Goal: Information Seeking & Learning: Learn about a topic

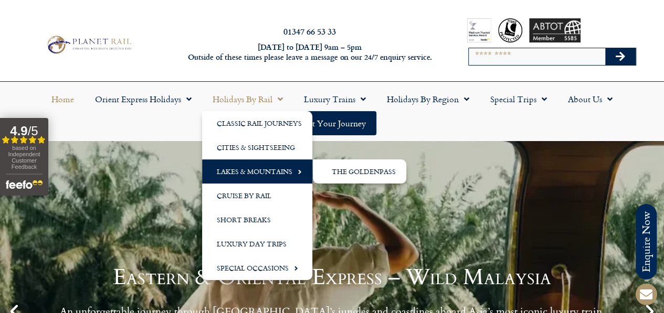
click at [266, 173] on link "Lakes & Mountains" at bounding box center [257, 171] width 110 height 24
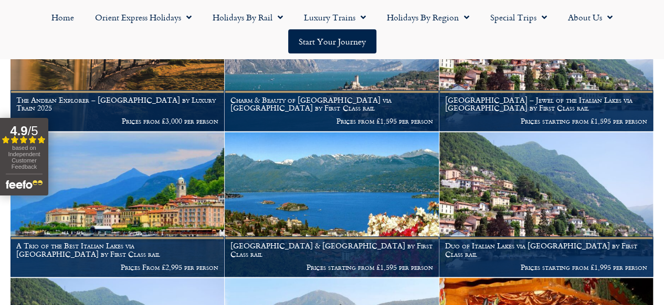
scroll to position [262, 0]
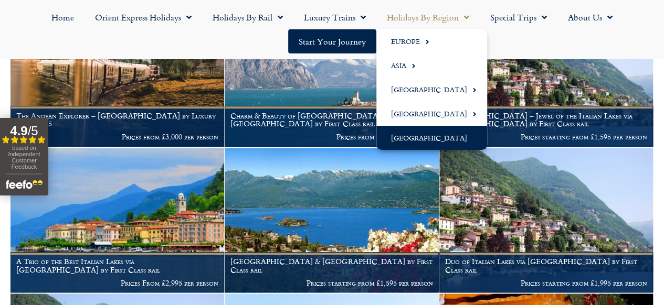
click at [435, 136] on link "[GEOGRAPHIC_DATA]" at bounding box center [431, 138] width 111 height 24
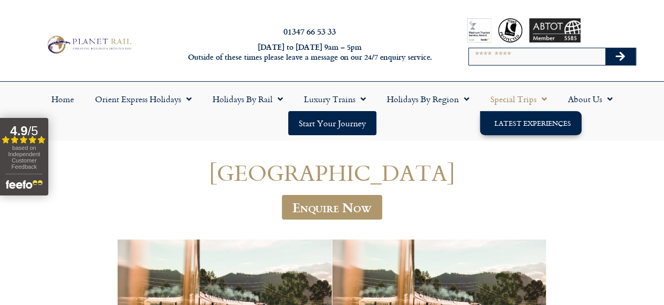
click at [524, 122] on link "Latest Experiences" at bounding box center [530, 123] width 102 height 24
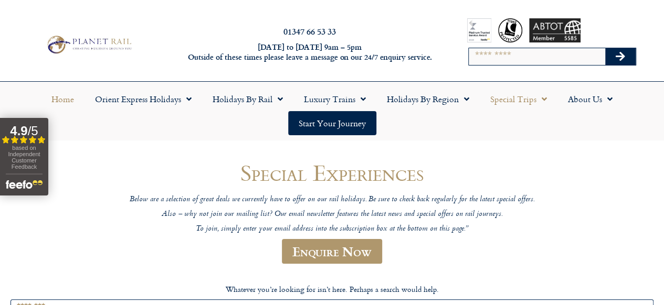
click at [60, 100] on link "Home" at bounding box center [63, 99] width 44 height 24
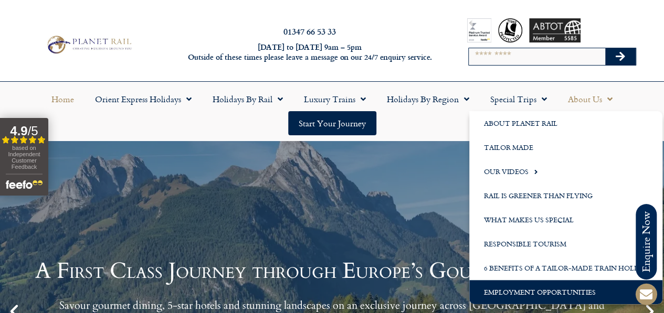
click at [553, 292] on link "Employment Opportunities" at bounding box center [565, 292] width 193 height 24
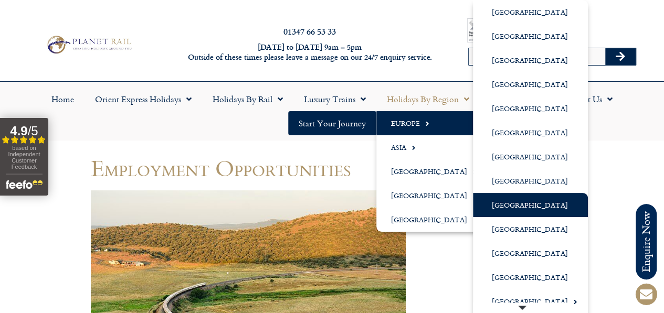
click at [518, 202] on link "[GEOGRAPHIC_DATA]" at bounding box center [530, 205] width 115 height 24
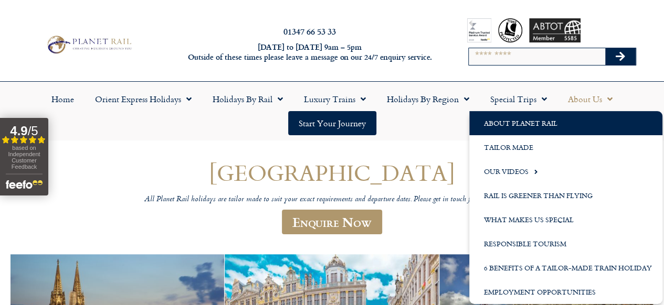
click at [517, 121] on link "About Planet Rail" at bounding box center [565, 123] width 193 height 24
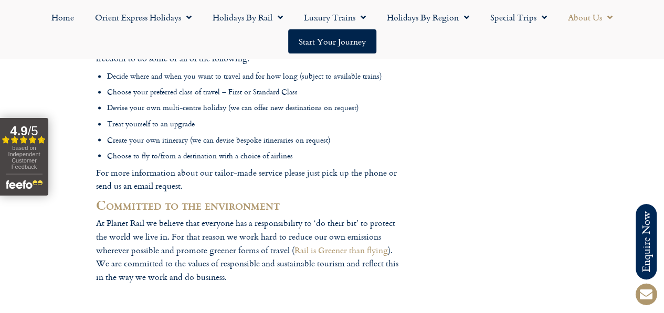
scroll to position [839, 0]
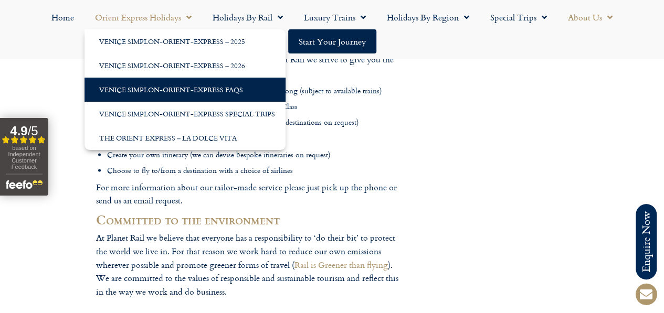
click at [158, 90] on link "Venice Simplon-Orient-Express FAQs" at bounding box center [184, 90] width 201 height 24
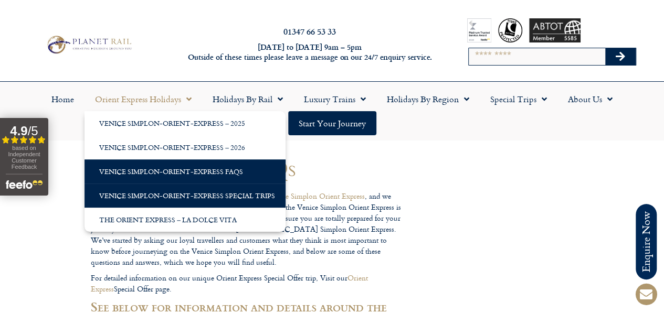
click at [217, 195] on link "Venice Simplon-Orient-Express Special Trips" at bounding box center [184, 196] width 201 height 24
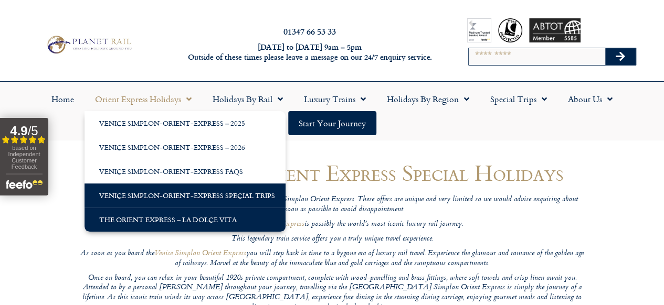
click at [201, 218] on link "The Orient Express – La Dolce Vita" at bounding box center [184, 220] width 201 height 24
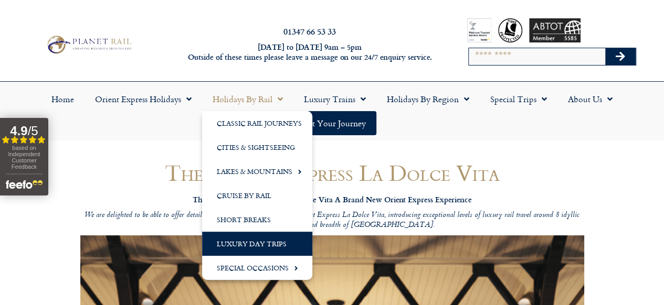
click at [242, 240] on link "Luxury Day Trips" at bounding box center [257, 244] width 110 height 24
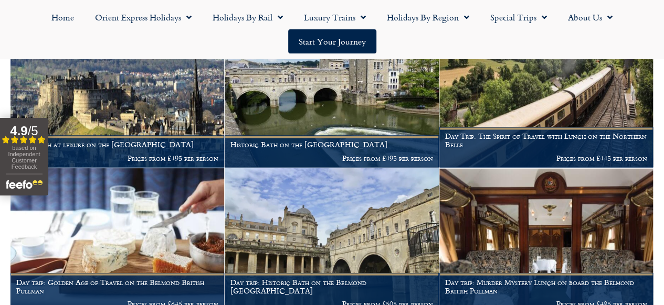
scroll to position [734, 0]
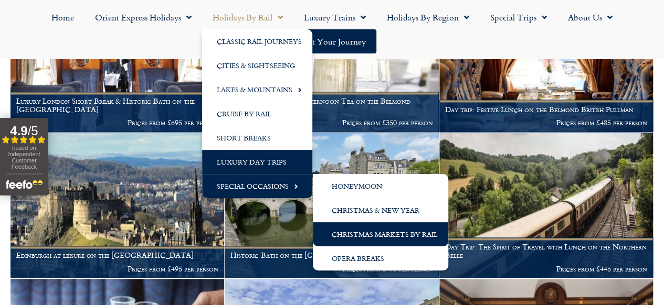
click at [378, 232] on link "Christmas Markets by Rail" at bounding box center [380, 234] width 135 height 24
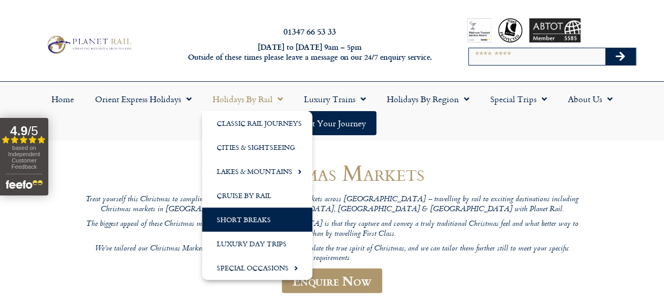
click at [248, 220] on link "Short Breaks" at bounding box center [257, 220] width 110 height 24
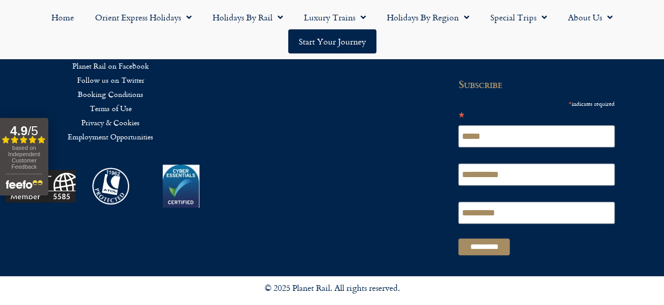
scroll to position [1929, 0]
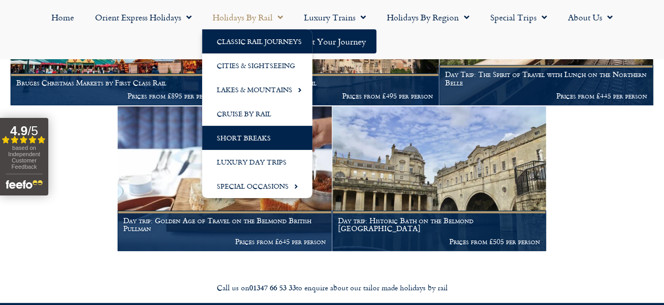
click at [257, 39] on link "Classic Rail Journeys" at bounding box center [257, 41] width 110 height 24
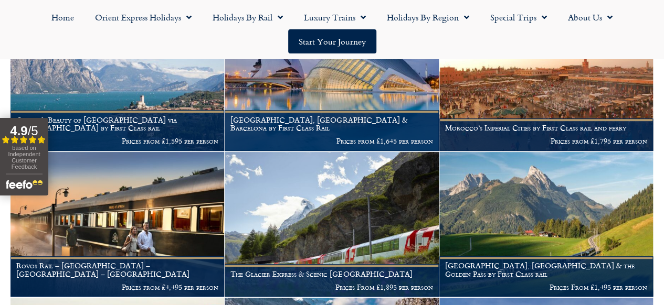
scroll to position [262, 0]
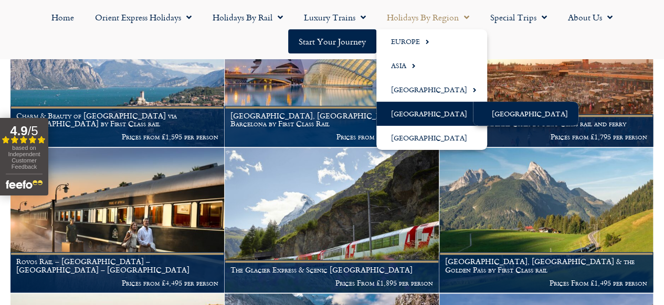
click at [500, 110] on link "[GEOGRAPHIC_DATA]" at bounding box center [525, 114] width 105 height 24
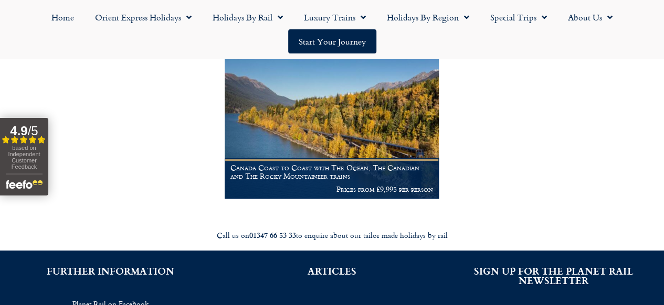
scroll to position [315, 0]
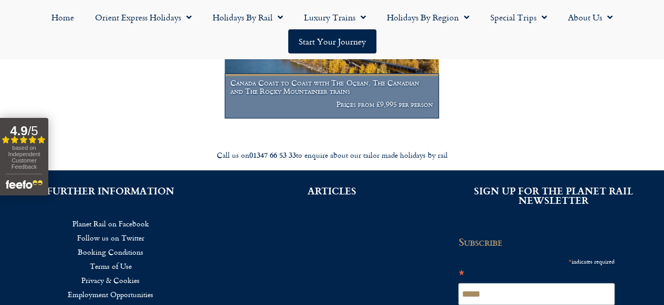
click at [346, 95] on h1 "Canada Coast to Coast with The Ocean, The Canadian and The Rocky Mountaineer tr…" at bounding box center [331, 87] width 202 height 17
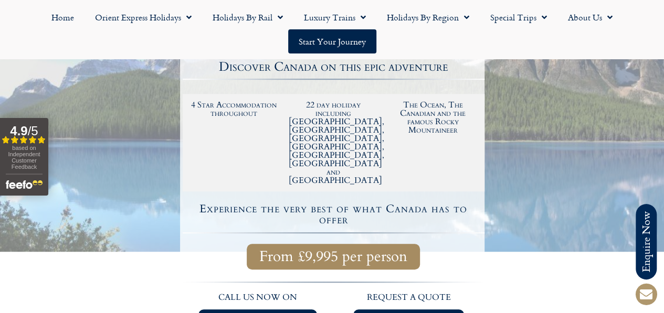
scroll to position [262, 0]
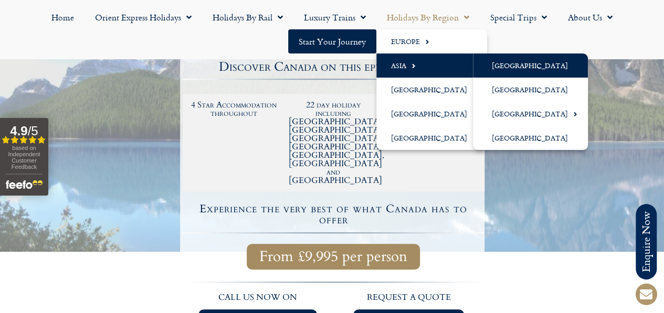
click at [510, 66] on link "[GEOGRAPHIC_DATA]" at bounding box center [530, 66] width 115 height 24
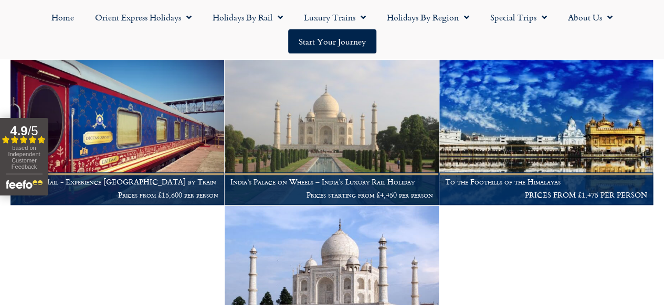
scroll to position [262, 0]
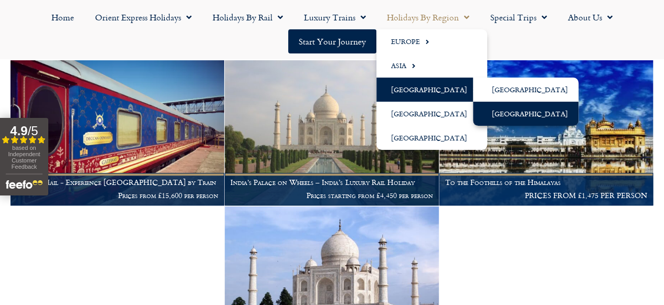
click at [523, 112] on link "[GEOGRAPHIC_DATA]" at bounding box center [525, 114] width 105 height 24
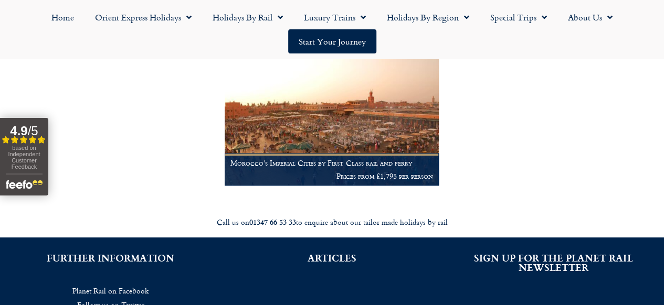
scroll to position [320, 0]
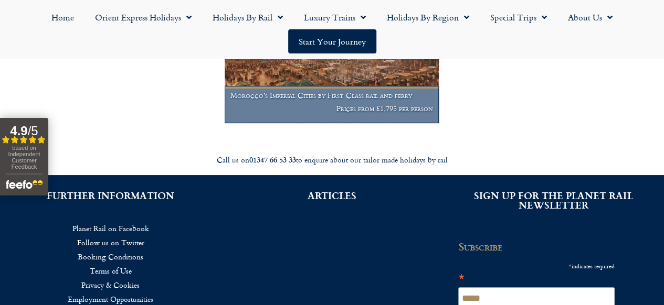
click at [360, 113] on p "Prices from £1,795 per person" at bounding box center [331, 108] width 202 height 8
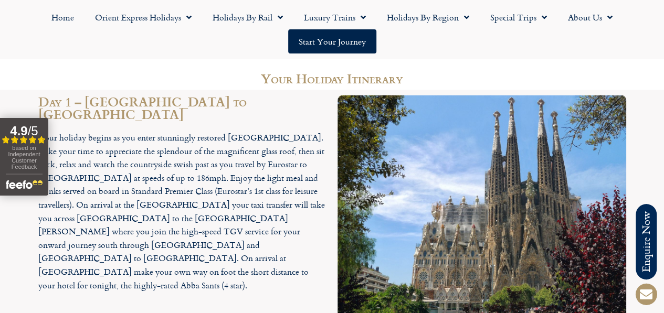
scroll to position [944, 0]
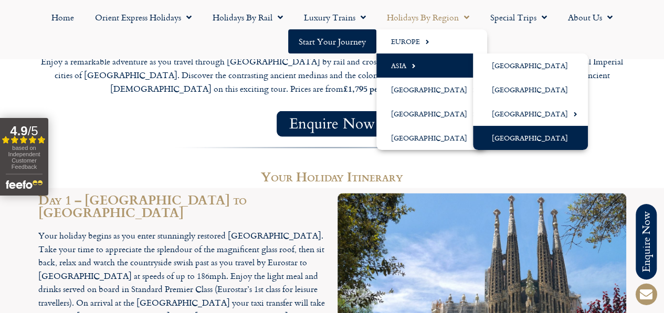
click at [514, 137] on link "[GEOGRAPHIC_DATA]" at bounding box center [530, 138] width 115 height 24
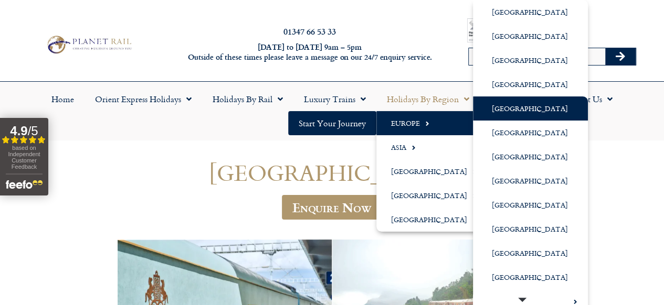
click at [505, 106] on link "[GEOGRAPHIC_DATA]" at bounding box center [530, 109] width 115 height 24
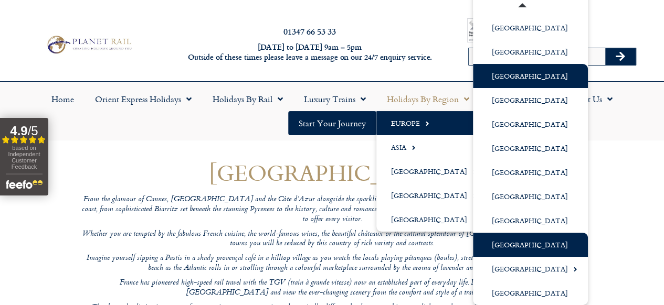
click at [525, 245] on link "[GEOGRAPHIC_DATA]" at bounding box center [530, 245] width 115 height 24
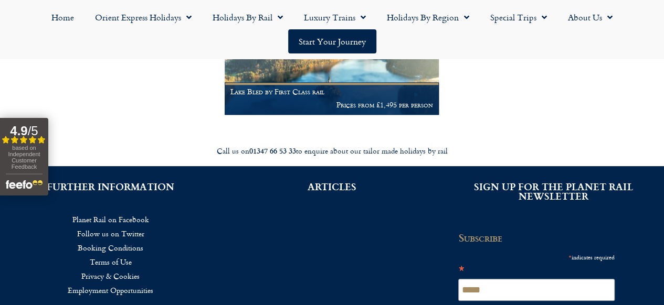
scroll to position [315, 0]
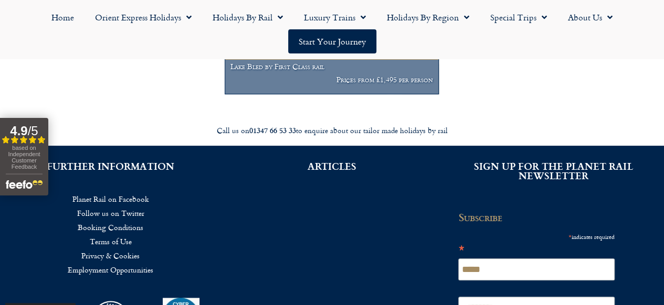
click at [318, 84] on p "Prices from £1,495 per person" at bounding box center [331, 80] width 202 height 8
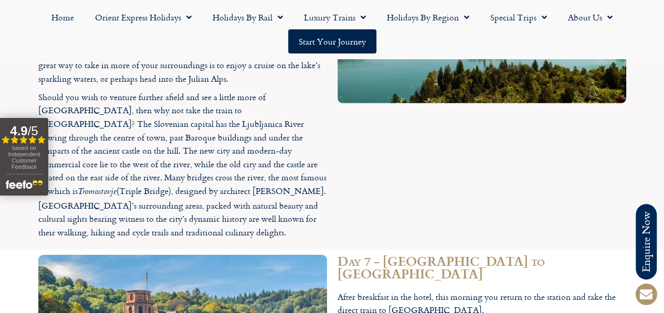
scroll to position [1469, 0]
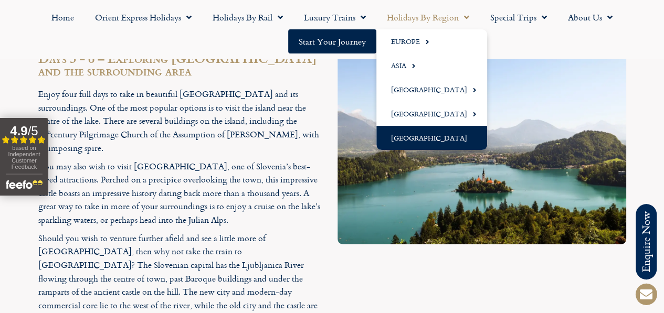
click at [434, 136] on link "[GEOGRAPHIC_DATA]" at bounding box center [431, 138] width 111 height 24
